Goal: Task Accomplishment & Management: Manage account settings

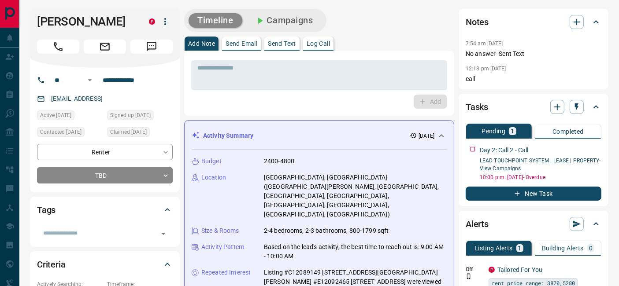
click at [58, 51] on icon "Call" at bounding box center [57, 46] width 11 height 11
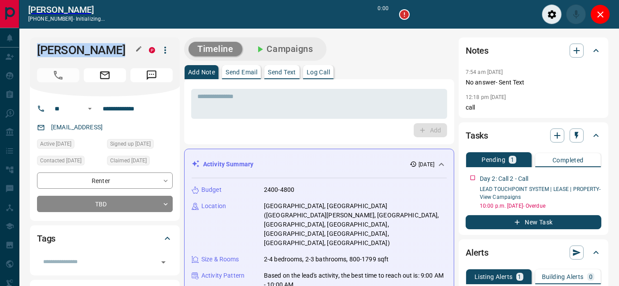
drag, startPoint x: 41, startPoint y: 51, endPoint x: 109, endPoint y: 48, distance: 67.4
click at [109, 48] on div "[PERSON_NAME]" at bounding box center [105, 66] width 150 height 59
copy h1 "[PERSON_NAME]"
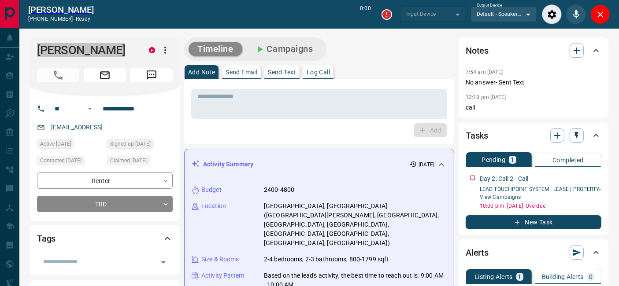
type input "*******"
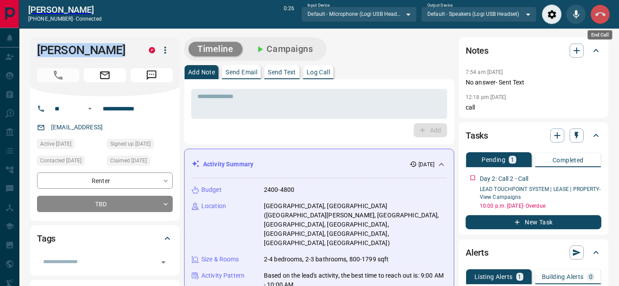
click at [595, 12] on icon "End Call" at bounding box center [600, 14] width 11 height 11
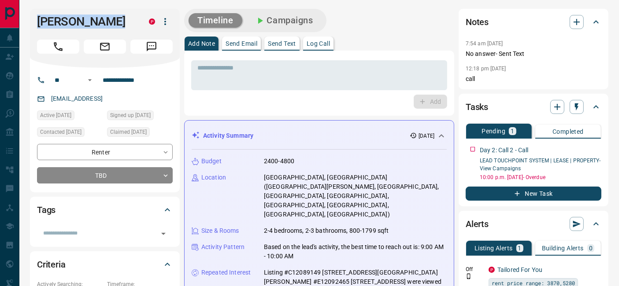
click at [569, 17] on div "Notes" at bounding box center [528, 22] width 125 height 14
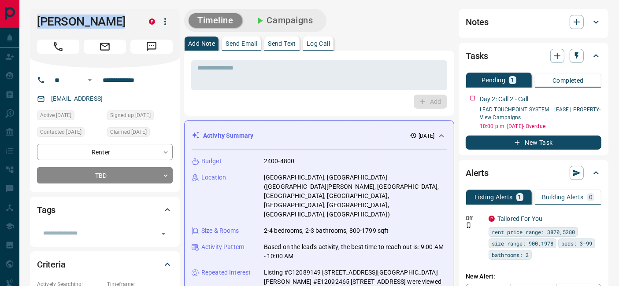
click at [585, 17] on div "Notes" at bounding box center [528, 22] width 125 height 14
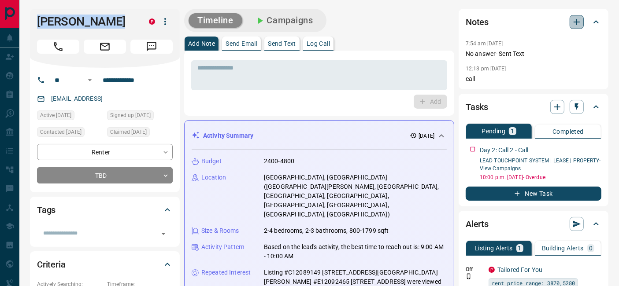
click at [575, 22] on icon "button" at bounding box center [576, 22] width 11 height 11
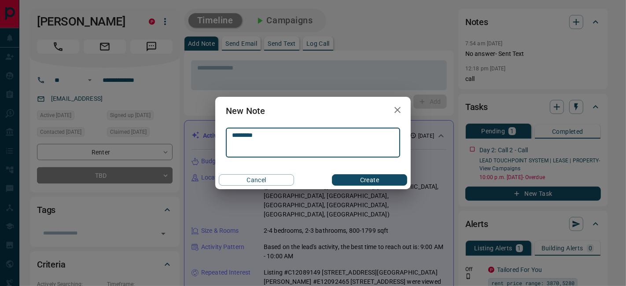
drag, startPoint x: 277, startPoint y: 137, endPoint x: 178, endPoint y: 128, distance: 99.5
click at [177, 130] on div "New Note ********* * ​ Cancel Create" at bounding box center [313, 143] width 626 height 286
type textarea "*********"
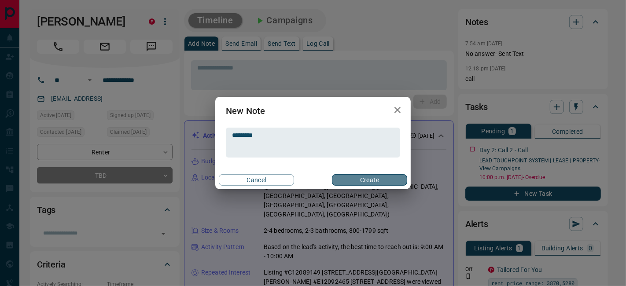
click at [359, 183] on button "Create" at bounding box center [369, 179] width 75 height 11
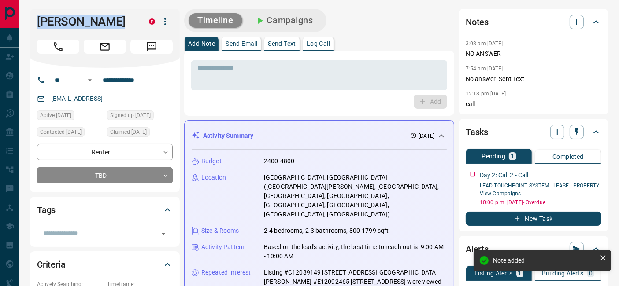
drag, startPoint x: 113, startPoint y: 27, endPoint x: 31, endPoint y: 27, distance: 81.5
click at [31, 27] on div "[PERSON_NAME]" at bounding box center [105, 38] width 150 height 59
copy h1 "[PERSON_NAME]"
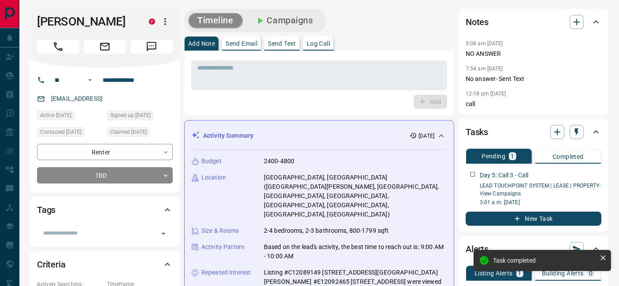
click at [595, 174] on div "Day 5: Call 3 - Call" at bounding box center [541, 175] width 122 height 9
click at [598, 174] on icon "button" at bounding box center [595, 173] width 7 height 7
click at [589, 200] on li "Delete" at bounding box center [581, 202] width 39 height 13
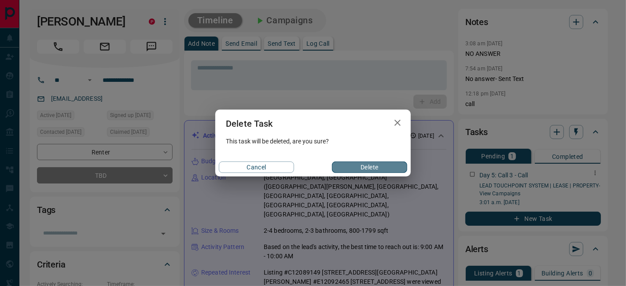
click at [391, 173] on button "Delete" at bounding box center [369, 167] width 75 height 11
